Goal: Transaction & Acquisition: Book appointment/travel/reservation

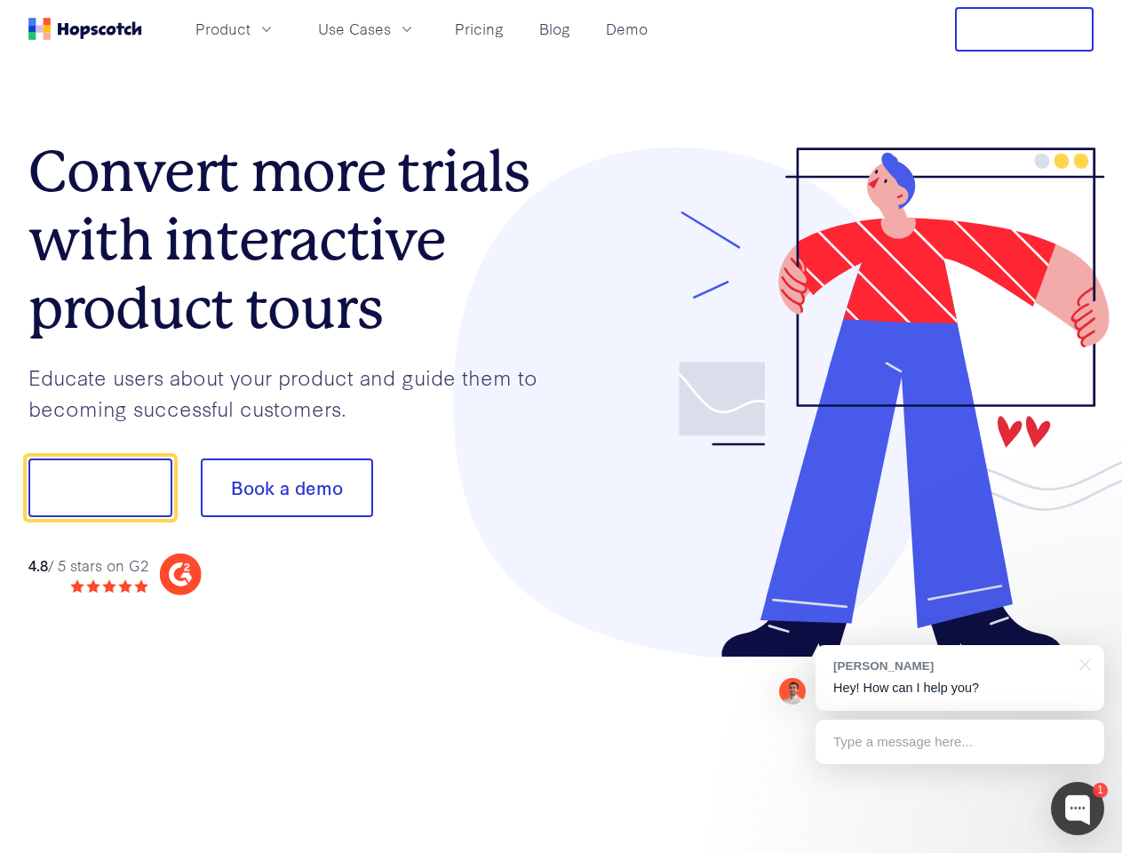
click at [562, 427] on div at bounding box center [828, 403] width 533 height 511
click at [251, 28] on span "Product" at bounding box center [223, 29] width 55 height 22
click at [391, 28] on span "Use Cases" at bounding box center [354, 29] width 73 height 22
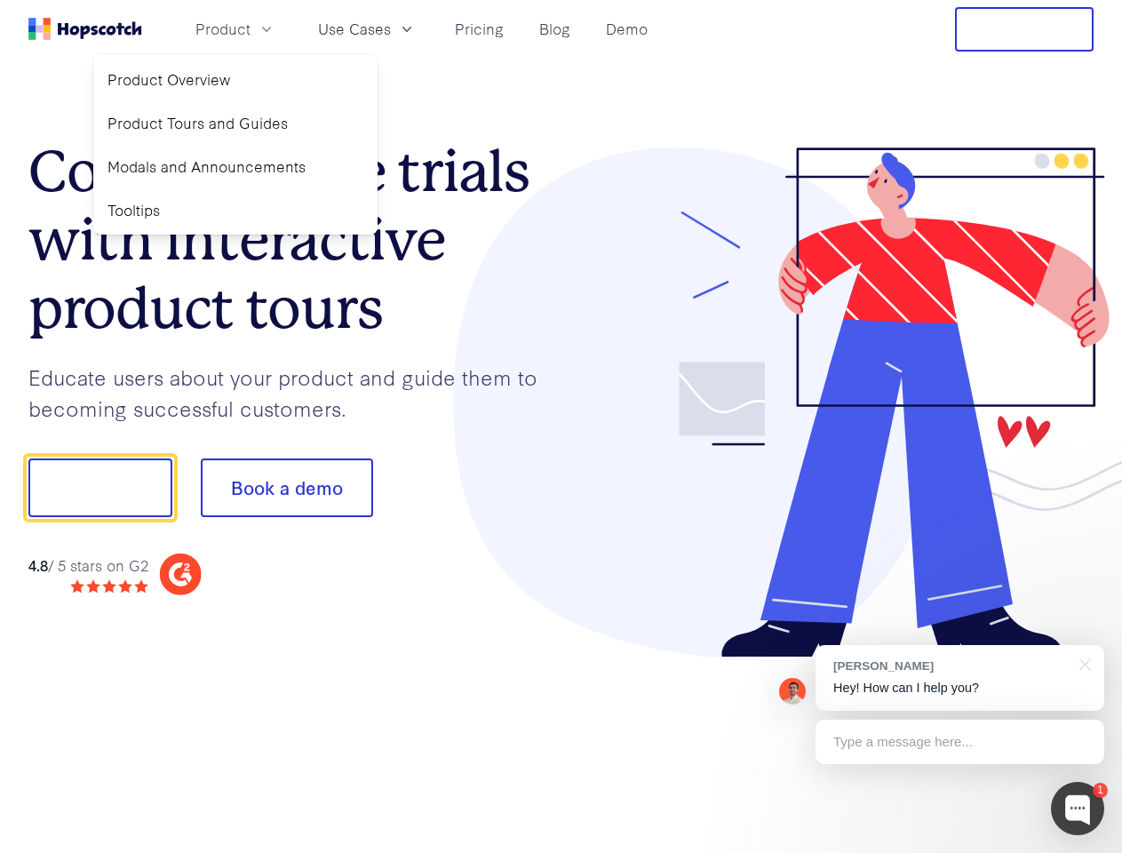
click at [1025, 29] on button "Free Trial" at bounding box center [1024, 29] width 139 height 44
click at [100, 488] on button "Show me!" at bounding box center [100, 488] width 144 height 59
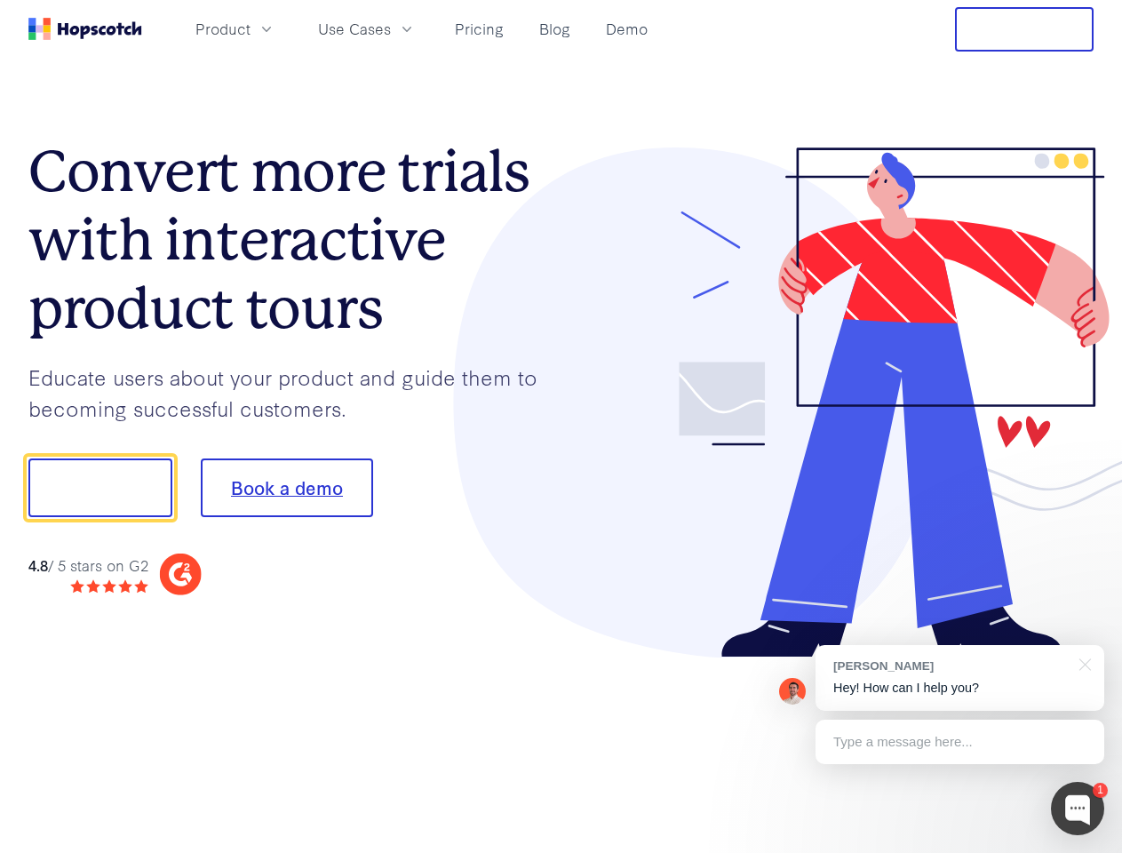
click at [286, 488] on button "Book a demo" at bounding box center [287, 488] width 172 height 59
click at [1078, 809] on div at bounding box center [1077, 808] width 53 height 53
click at [960, 678] on div "[PERSON_NAME] Hey! How can I help you?" at bounding box center [960, 678] width 289 height 66
click at [1082, 663] on div at bounding box center [937, 485] width 333 height 593
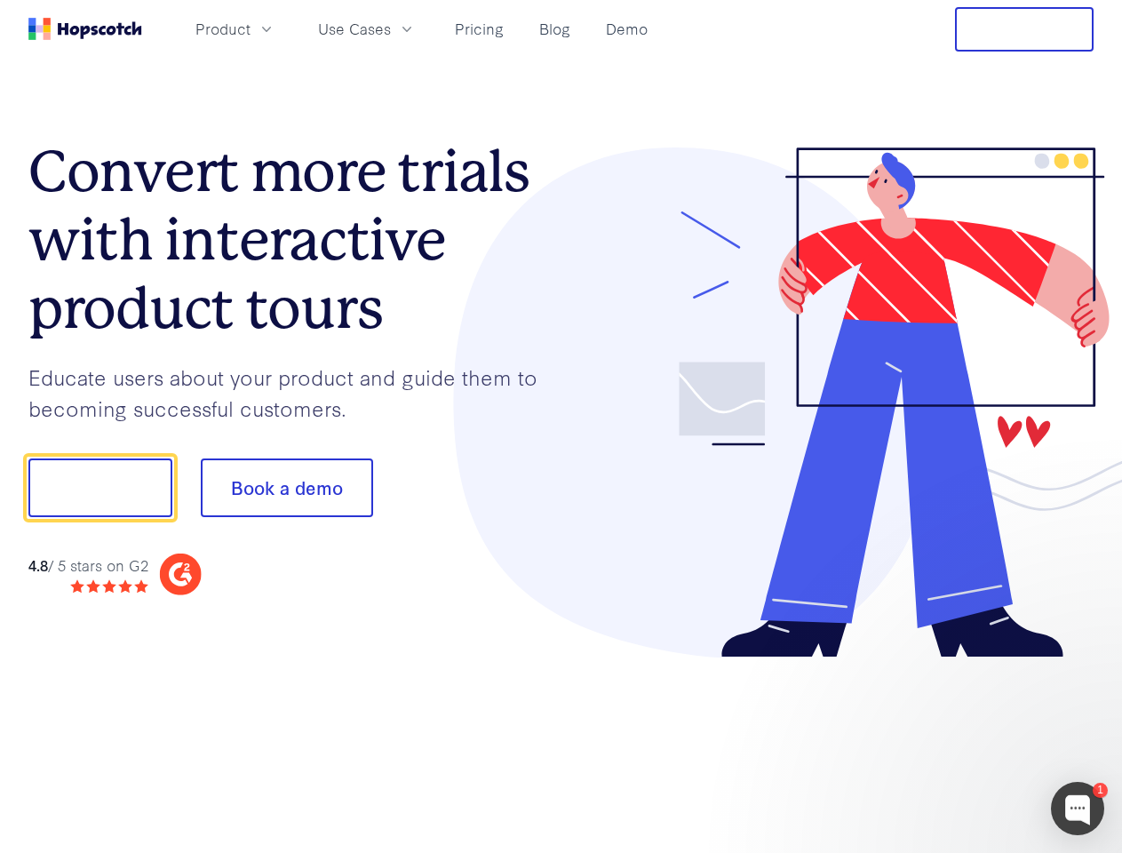
click at [960, 742] on div at bounding box center [937, 485] width 333 height 593
